Goal: Transaction & Acquisition: Purchase product/service

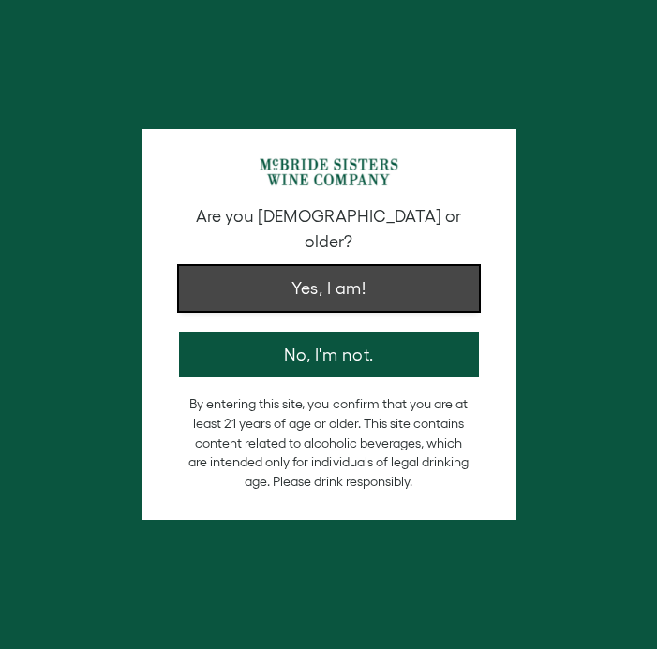
click at [261, 275] on button "Yes, I am!" at bounding box center [329, 288] width 300 height 45
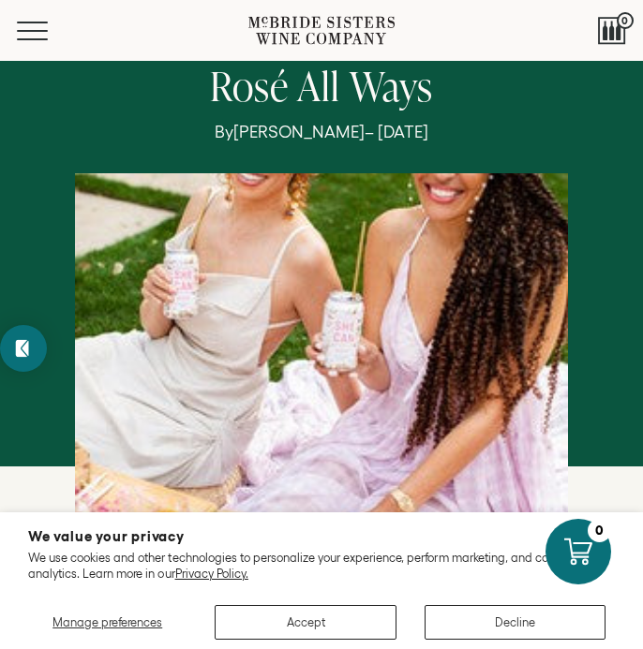
scroll to position [270, 0]
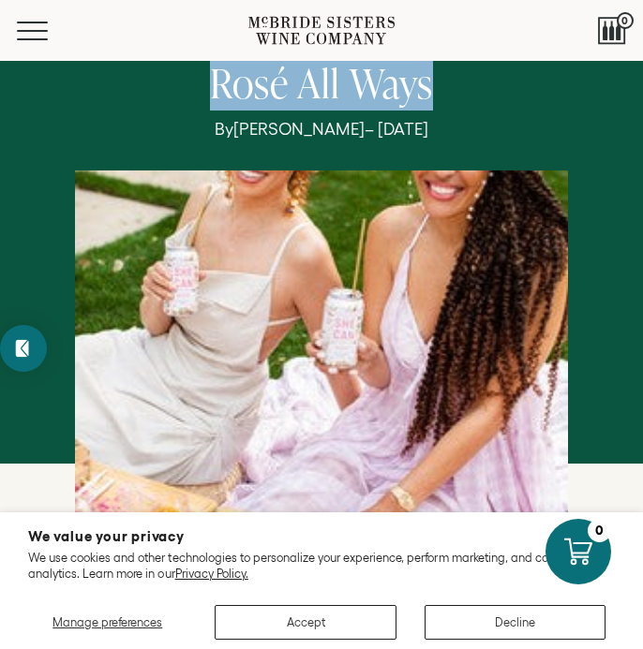
drag, startPoint x: 219, startPoint y: 80, endPoint x: 427, endPoint y: 90, distance: 208.3
click at [427, 90] on h1 "Rosé All Ways" at bounding box center [322, 86] width 513 height 50
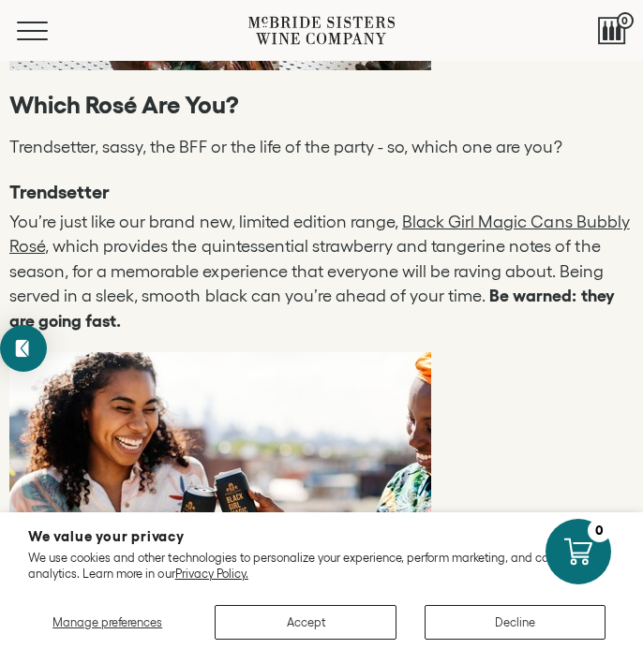
scroll to position [1985, 0]
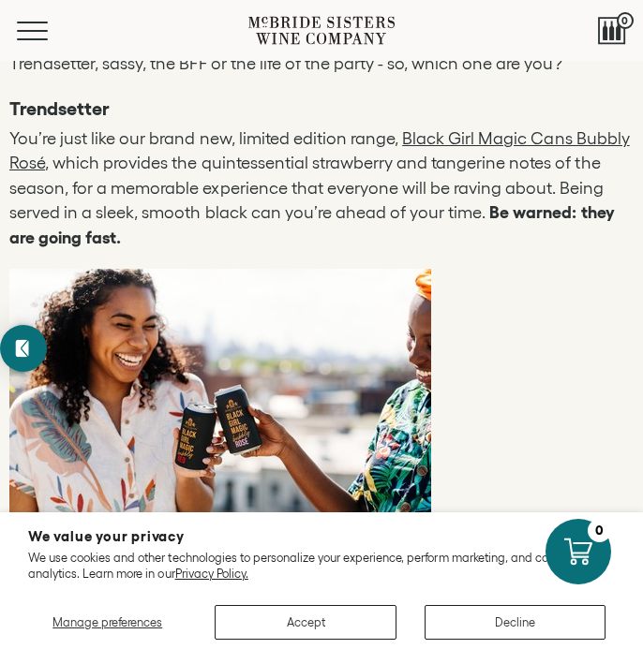
click at [428, 129] on link "Black Girl Magic Cans Bubbly Rosé" at bounding box center [319, 151] width 620 height 44
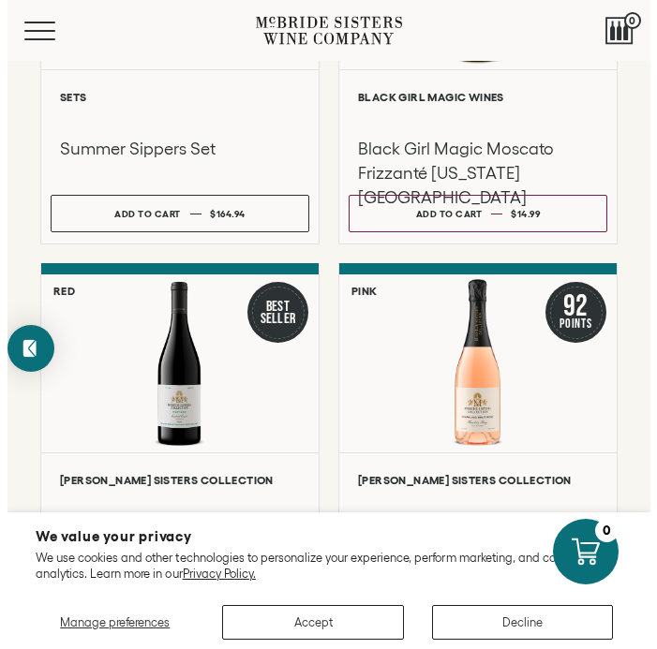
scroll to position [692, 0]
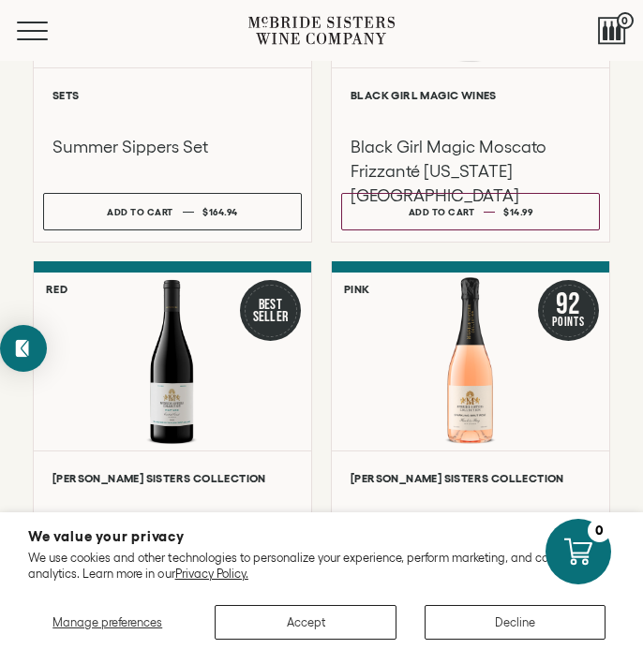
click at [21, 52] on div "Menu" at bounding box center [132, 30] width 231 height 61
click at [24, 25] on button "Menu" at bounding box center [50, 31] width 67 height 19
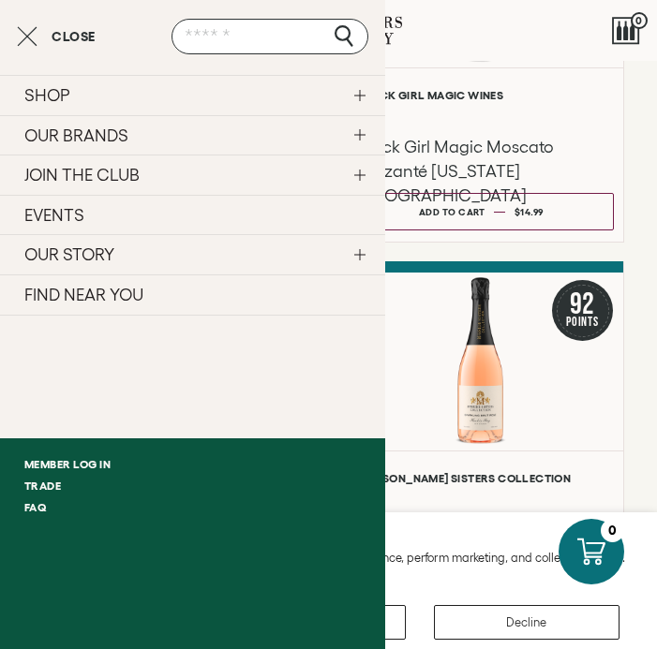
click at [356, 97] on link "SHOP" at bounding box center [192, 95] width 385 height 40
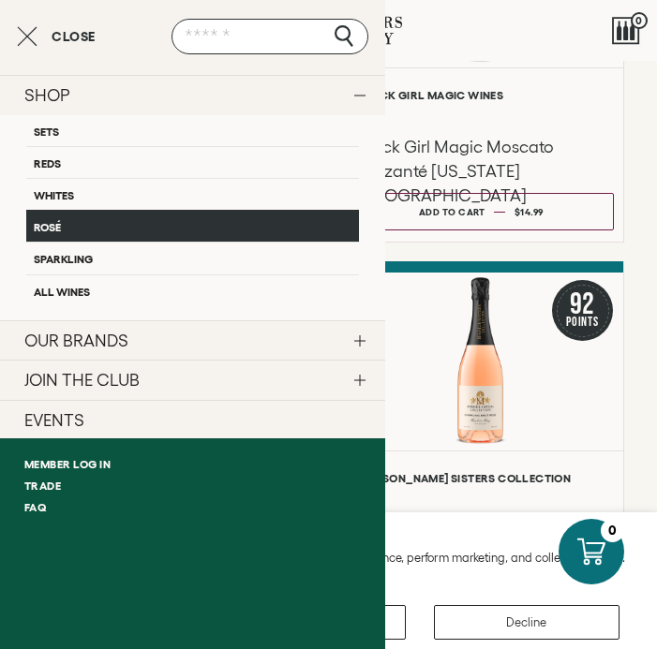
click at [137, 228] on link "Rosé" at bounding box center [192, 226] width 333 height 32
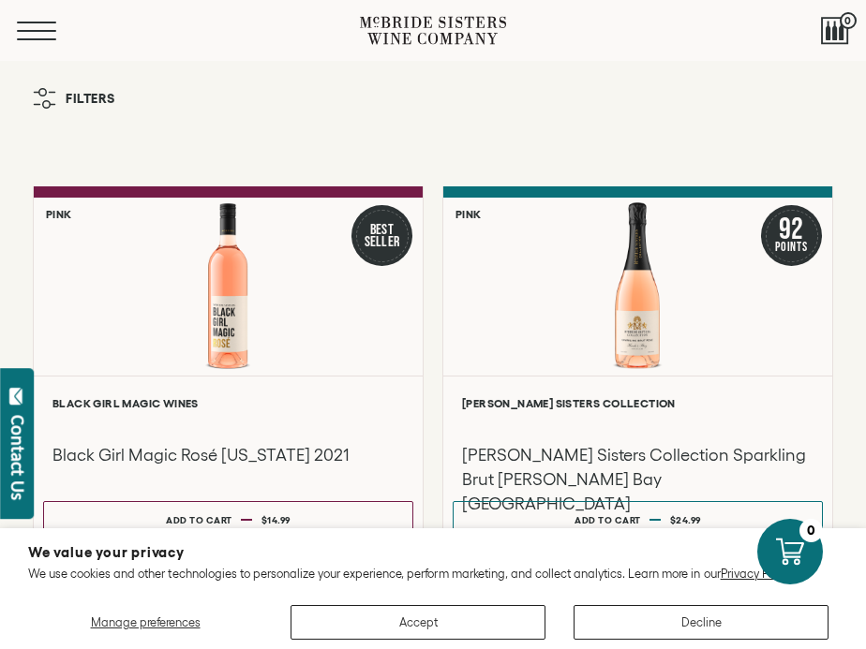
click at [43, 36] on button "Menu" at bounding box center [50, 31] width 67 height 19
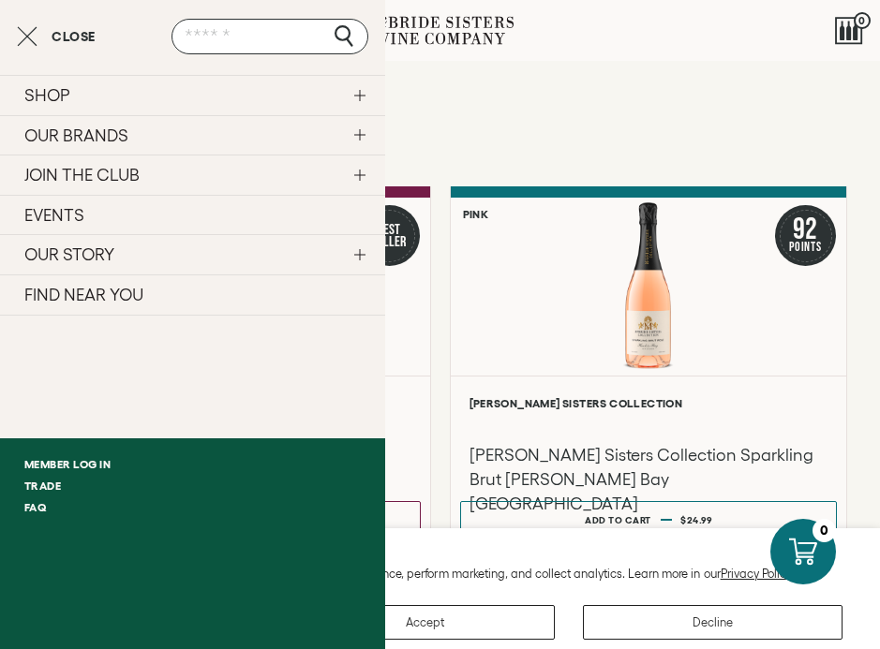
click at [189, 26] on input "text" at bounding box center [270, 37] width 197 height 36
type input "***"
click input "submit" at bounding box center [0, 0] width 0 height 0
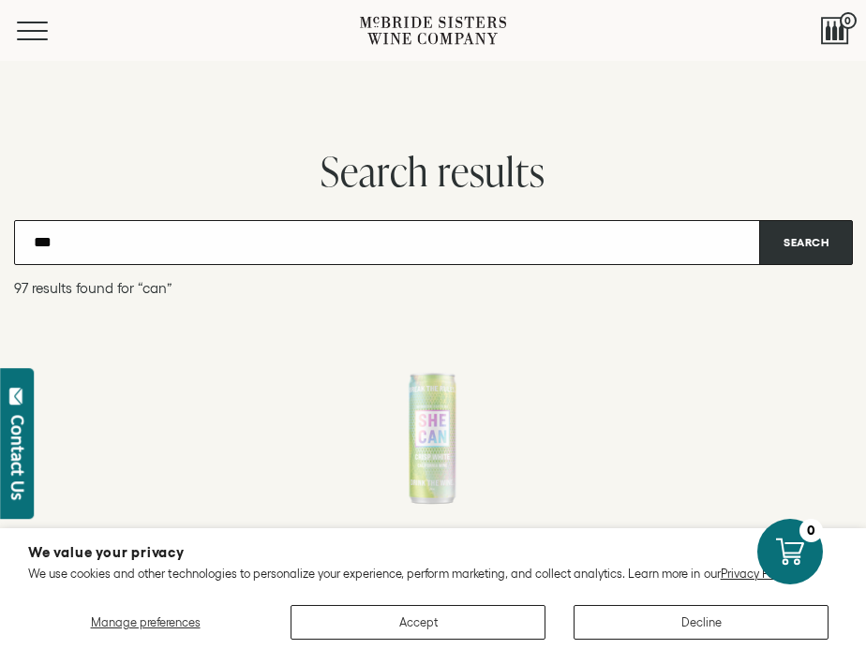
click at [216, 240] on input "***" at bounding box center [433, 242] width 838 height 45
click at [52, 233] on input "***" at bounding box center [433, 242] width 838 height 45
type input "*******"
click at [759, 220] on button "Search" at bounding box center [806, 242] width 94 height 45
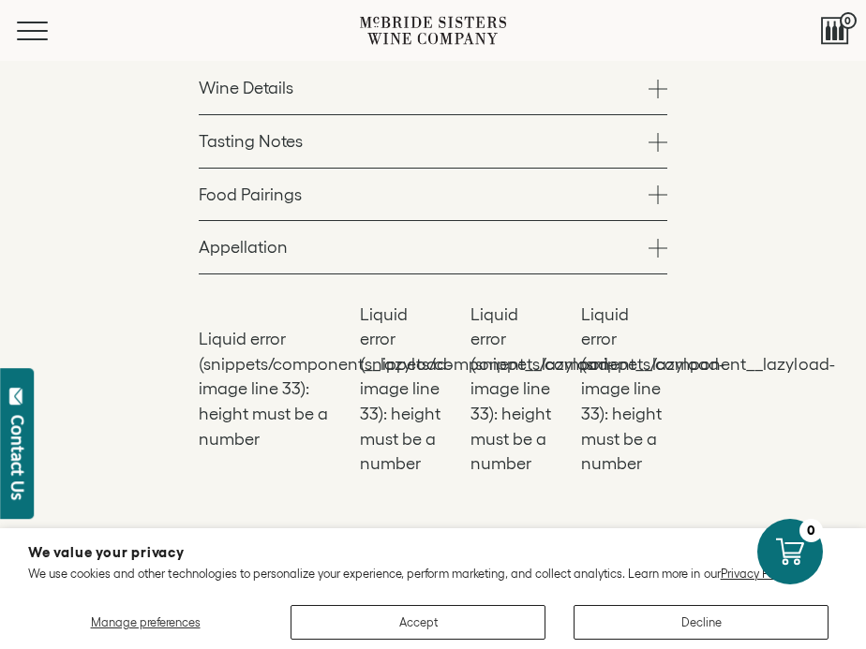
scroll to position [878, 0]
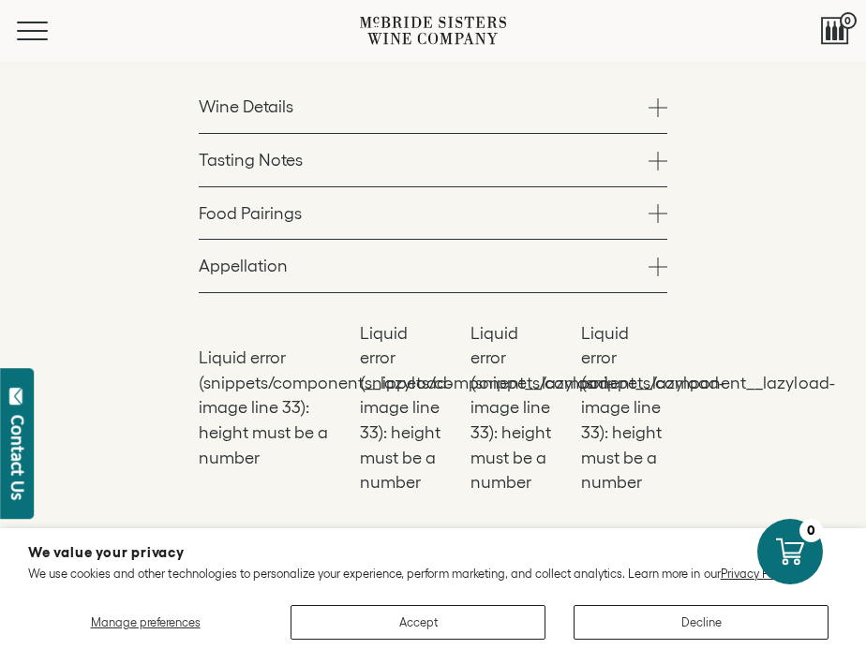
click at [501, 120] on link "Wine Details" at bounding box center [433, 107] width 469 height 52
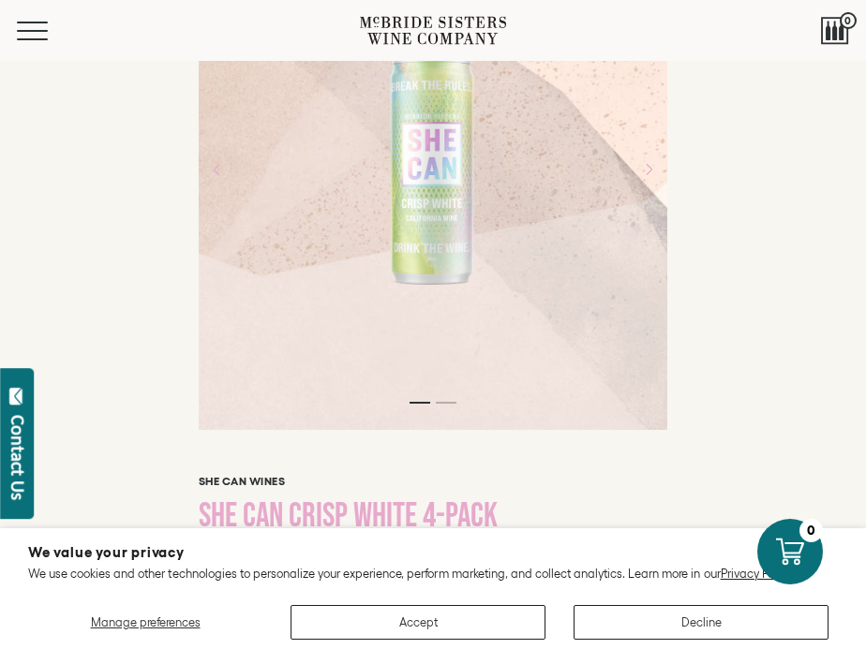
scroll to position [97, 0]
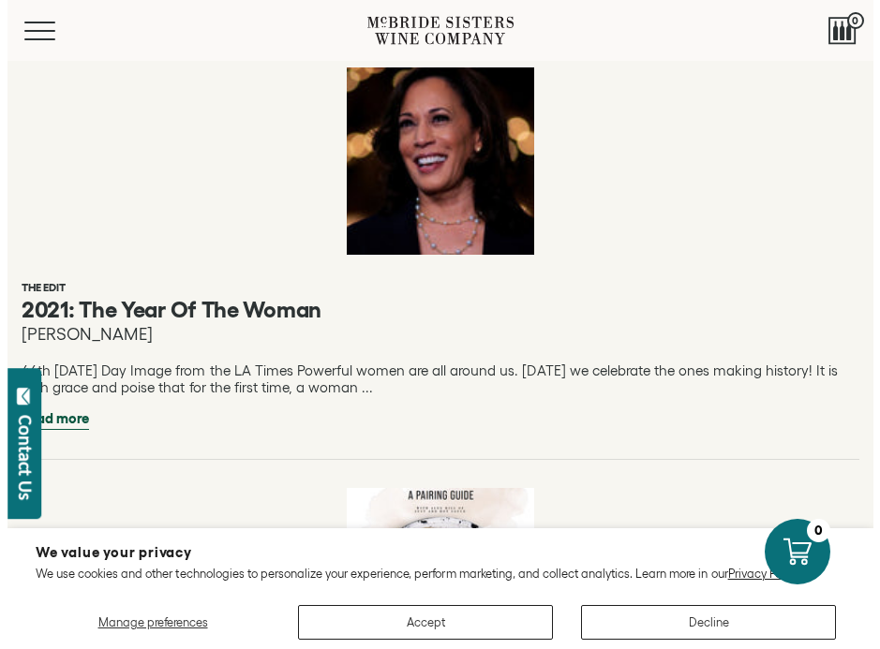
scroll to position [2692, 0]
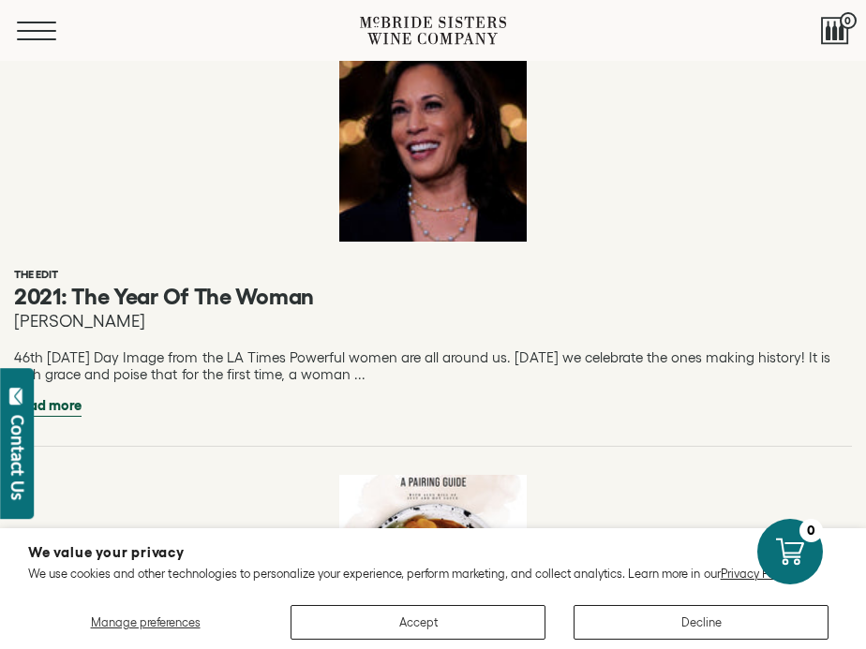
click at [32, 36] on button "Menu" at bounding box center [50, 31] width 67 height 19
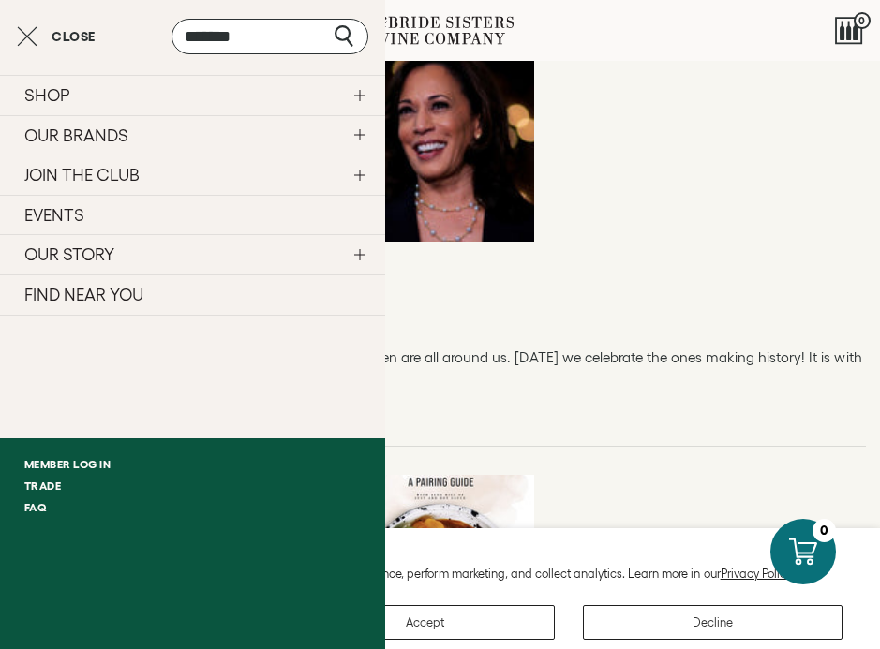
click at [142, 96] on link "SHOP" at bounding box center [192, 95] width 385 height 40
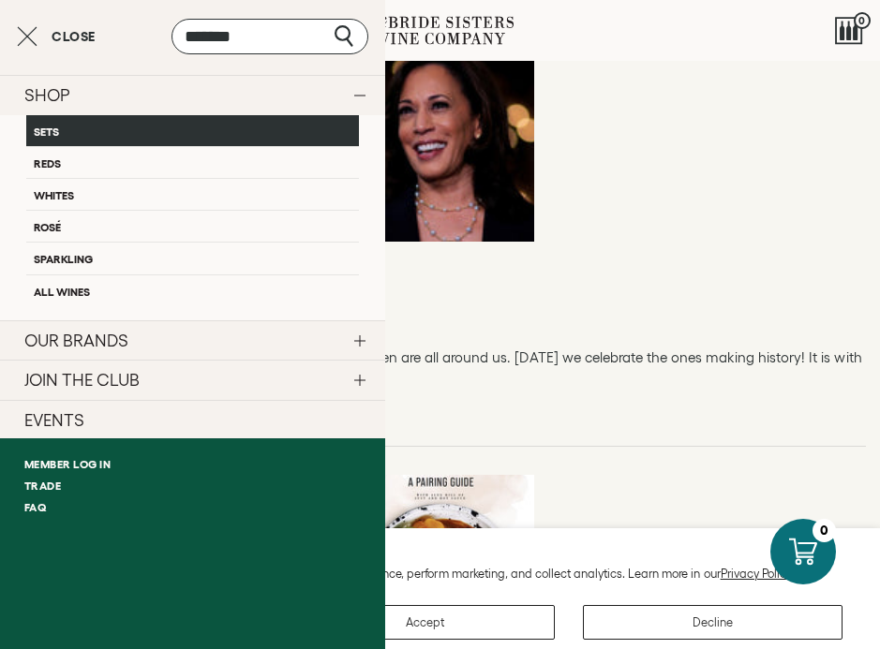
click at [99, 130] on link "Sets" at bounding box center [192, 130] width 333 height 31
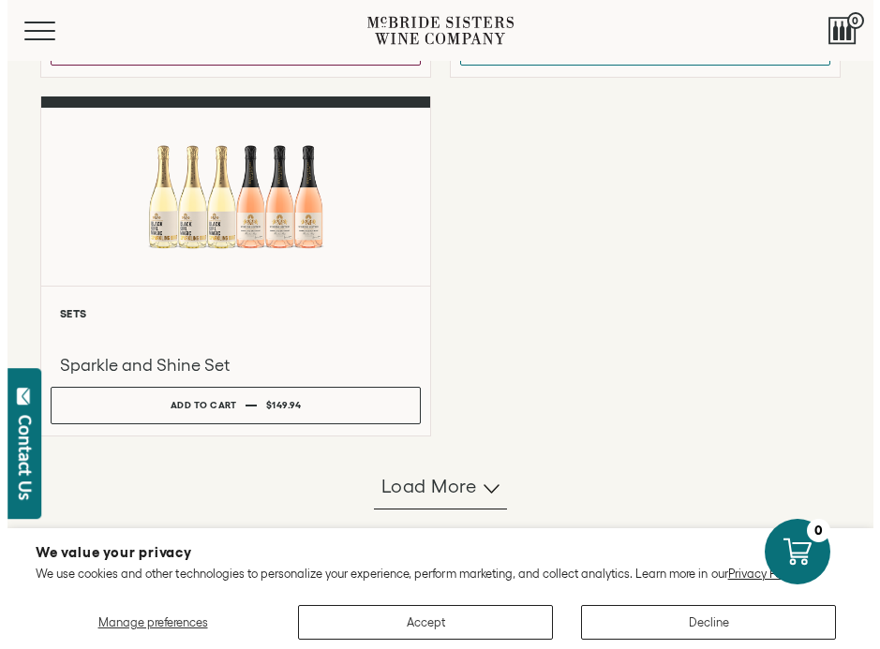
scroll to position [1535, 0]
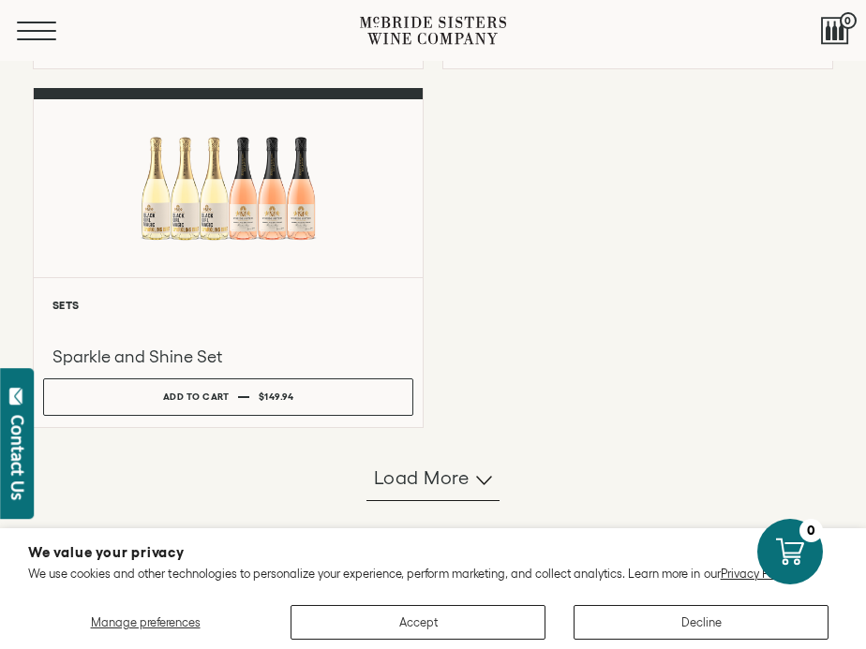
click at [26, 31] on span "Mobile Menu Trigger" at bounding box center [36, 31] width 39 height 2
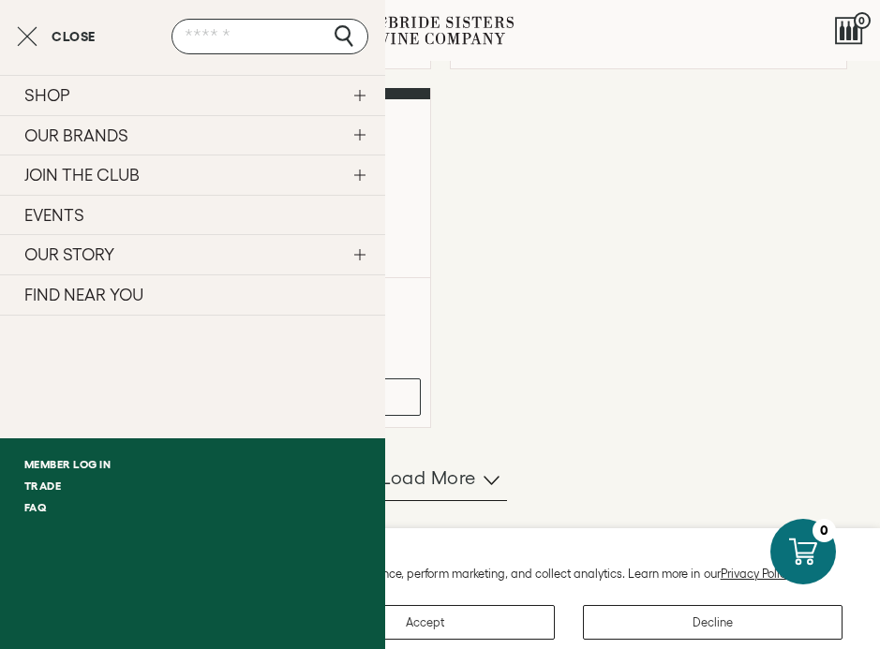
click at [360, 88] on link "SHOP" at bounding box center [192, 95] width 385 height 40
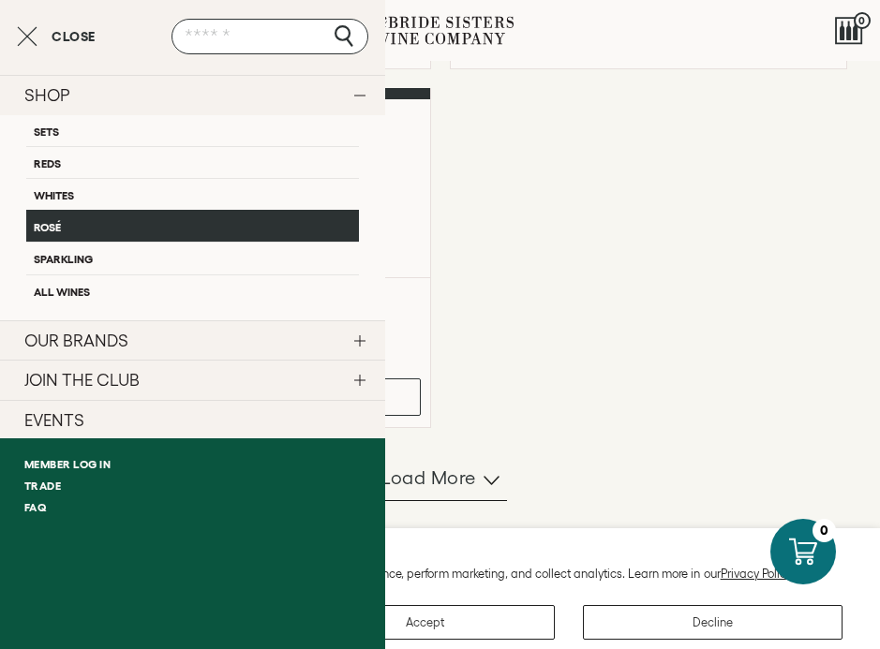
click at [148, 219] on link "Rosé" at bounding box center [192, 226] width 333 height 32
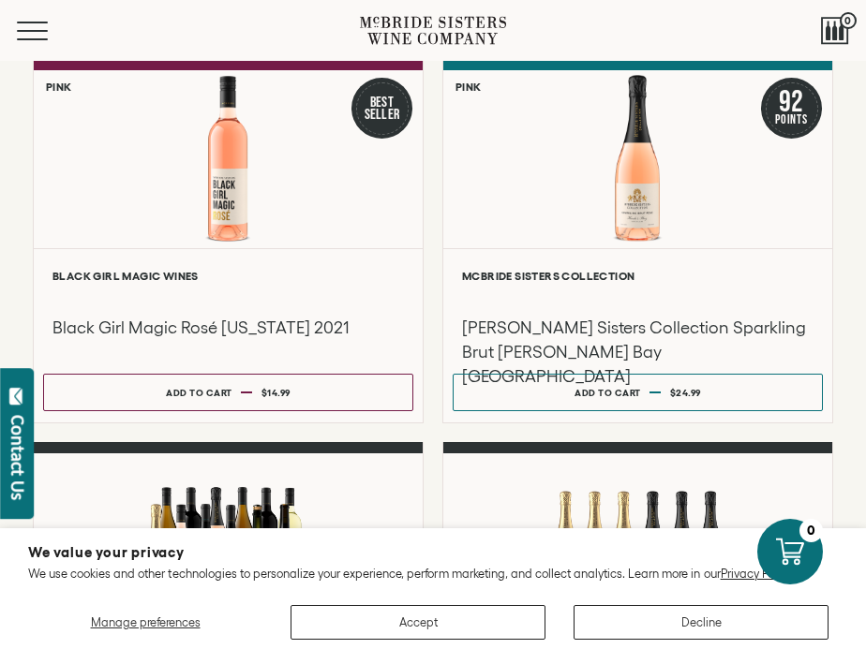
scroll to position [123, 0]
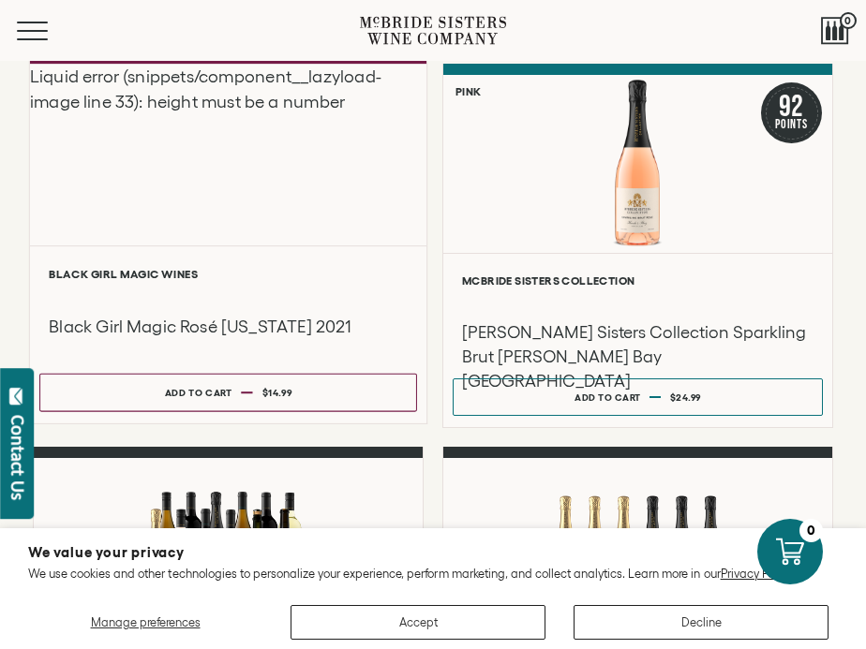
click at [190, 192] on div "Liquid error (snippets/component__lazyload-image line 33): height must be a num…" at bounding box center [228, 155] width 396 height 182
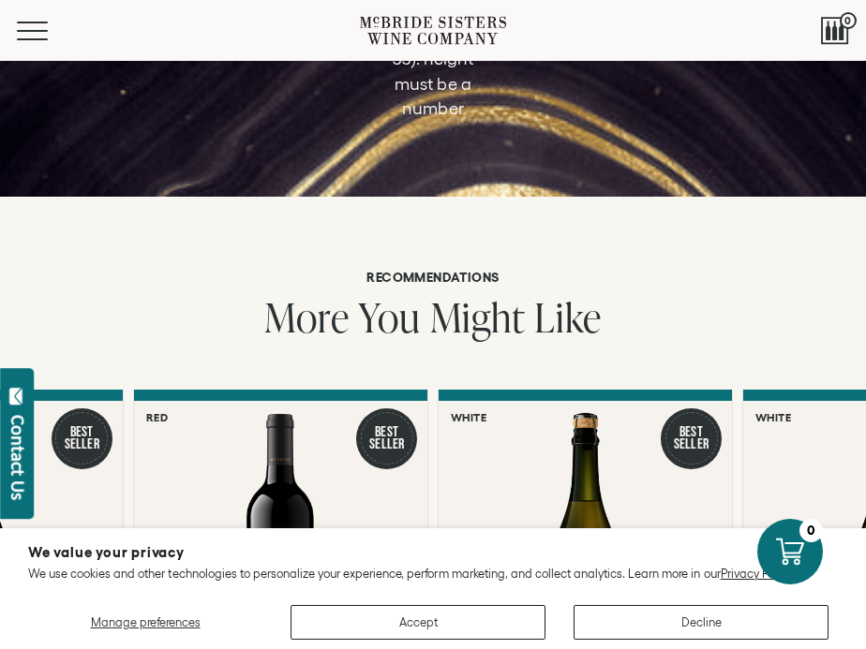
scroll to position [1844, 0]
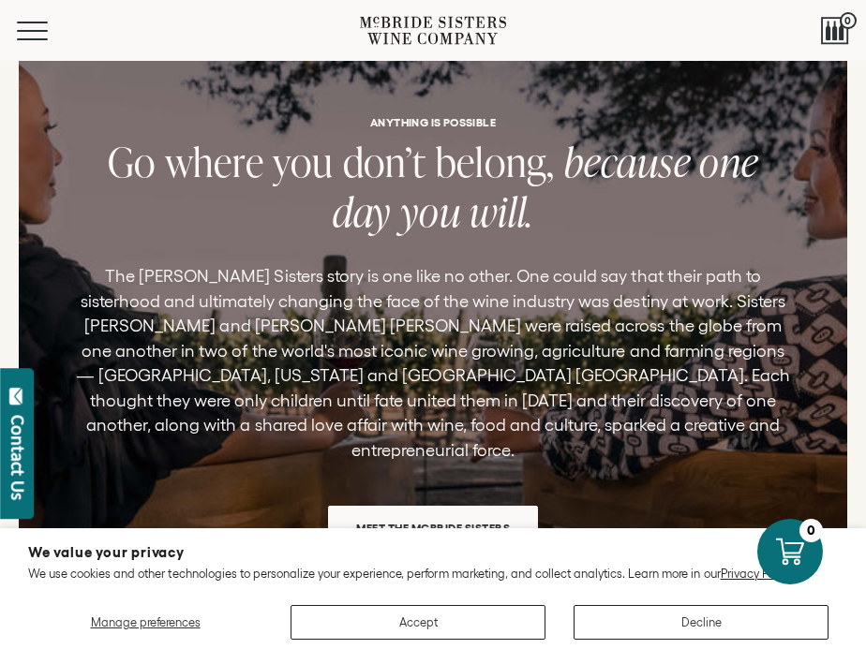
scroll to position [2511, 0]
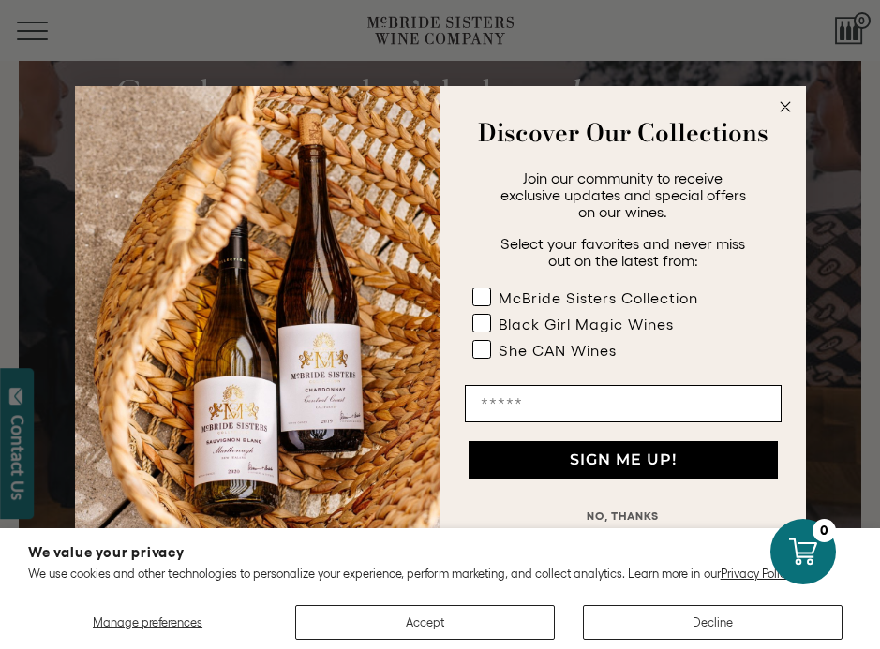
click at [787, 107] on circle "Close dialog" at bounding box center [785, 108] width 22 height 22
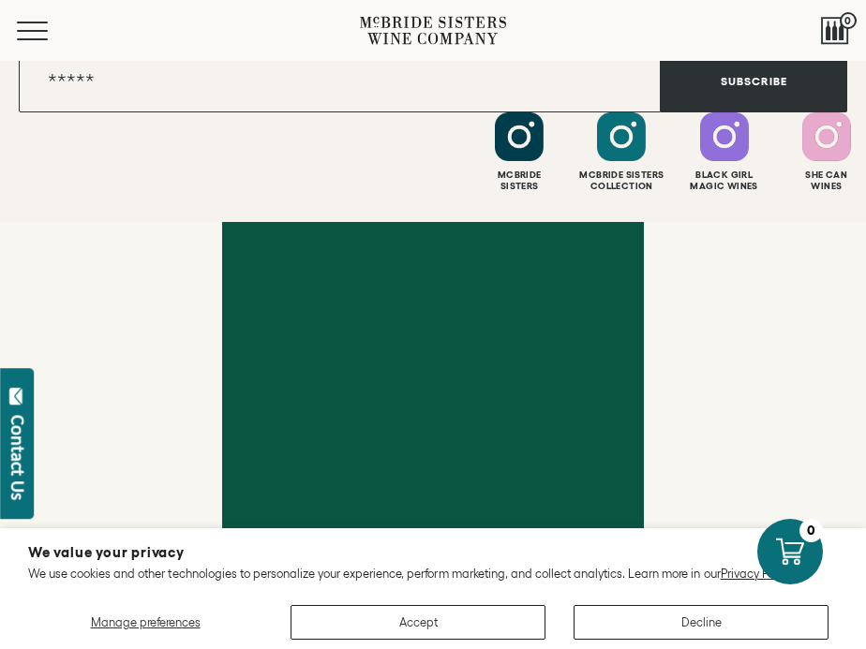
scroll to position [3702, 0]
